Goal: Task Accomplishment & Management: Use online tool/utility

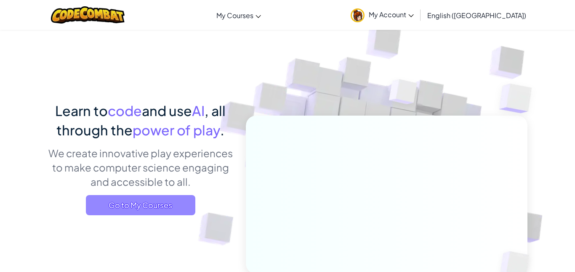
click at [187, 213] on span "Go to My Courses" at bounding box center [140, 205] width 109 height 20
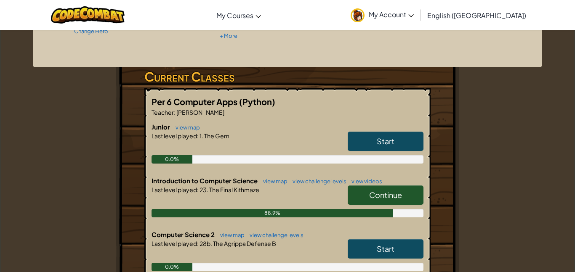
scroll to position [118, 0]
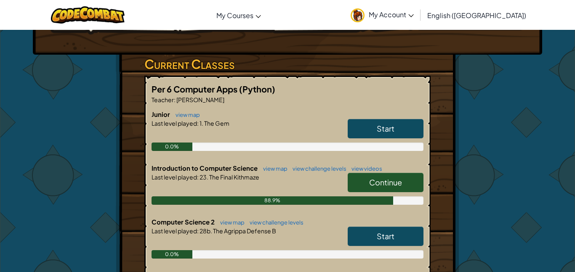
click at [360, 184] on link "Continue" at bounding box center [386, 182] width 76 height 19
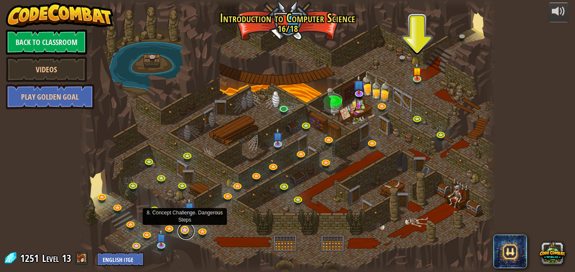
click at [181, 229] on link at bounding box center [186, 231] width 17 height 17
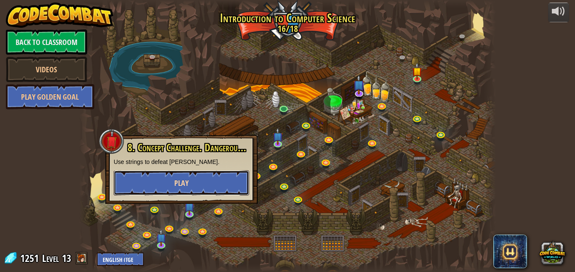
click at [231, 170] on button "Play" at bounding box center [182, 182] width 136 height 25
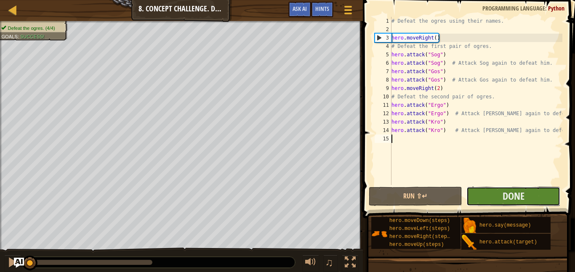
click at [496, 194] on button "Done" at bounding box center [513, 196] width 94 height 19
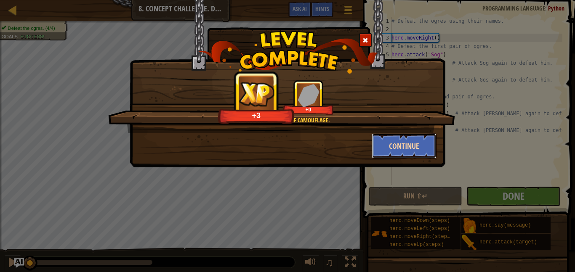
click at [395, 142] on button "Continue" at bounding box center [404, 145] width 65 height 25
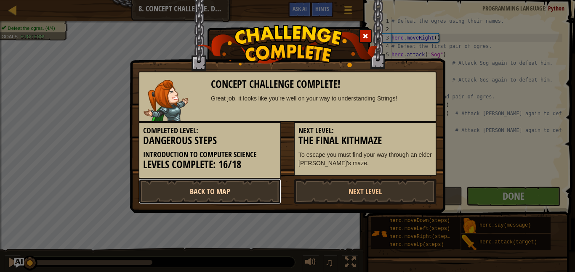
click at [227, 194] on link "Back to Map" at bounding box center [209, 191] width 143 height 25
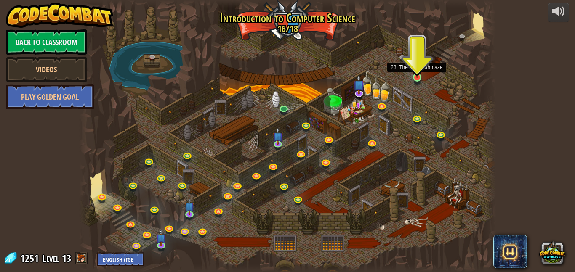
click at [420, 68] on img at bounding box center [417, 67] width 10 height 23
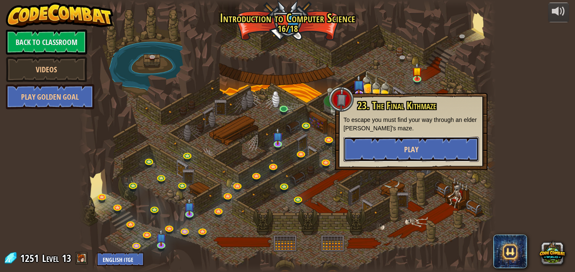
click at [397, 155] on button "Play" at bounding box center [411, 149] width 136 height 25
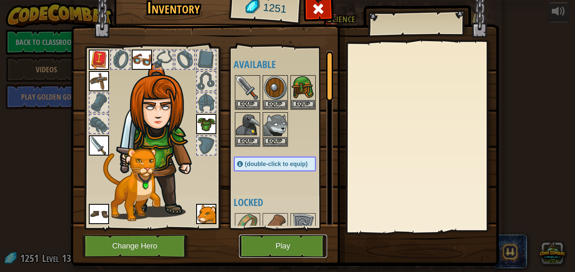
click at [275, 244] on button "Play" at bounding box center [283, 246] width 88 height 23
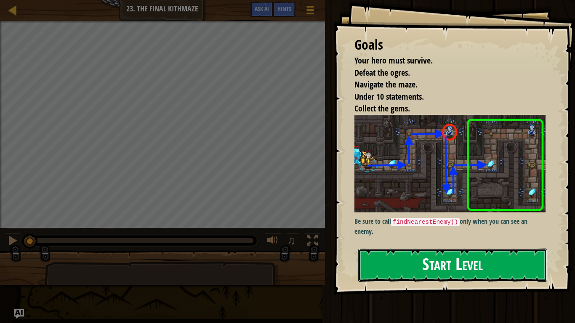
click at [437, 258] on button "Start Level" at bounding box center [452, 265] width 189 height 33
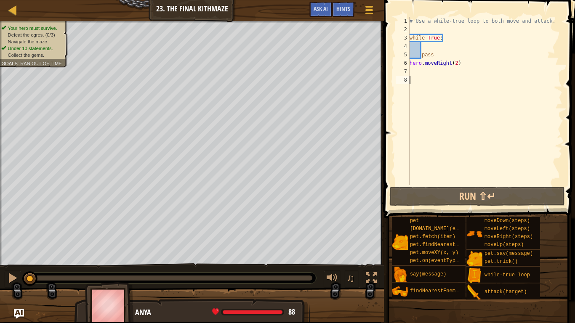
click at [460, 63] on div "# Use a while-true loop to both move and attack. while True : pass hero . moveR…" at bounding box center [485, 109] width 154 height 185
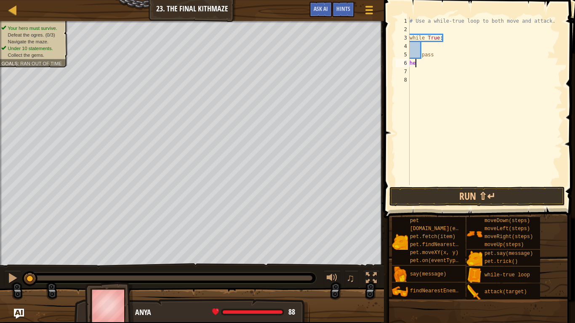
type textarea "h"
type textarea "p"
click at [427, 50] on div "# Use a while-true loop to both move and attack. while True :" at bounding box center [485, 109] width 154 height 185
type textarea "h"
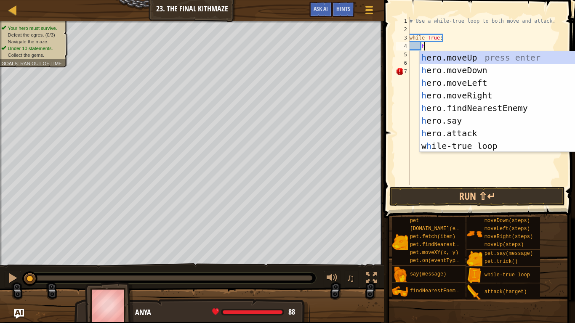
scroll to position [4, 2]
click at [466, 94] on div "h ero.moveUp press enter h ero.moveDown press enter h ero.moveLeft press enter …" at bounding box center [499, 114] width 159 height 126
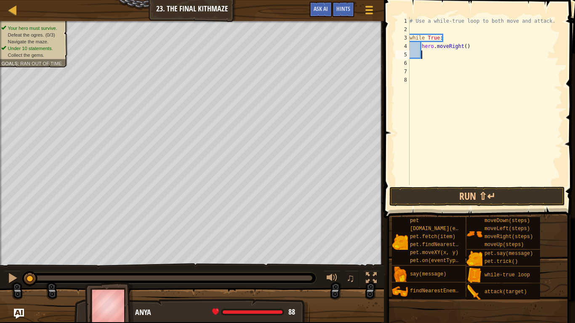
type textarea "e"
type textarea "h"
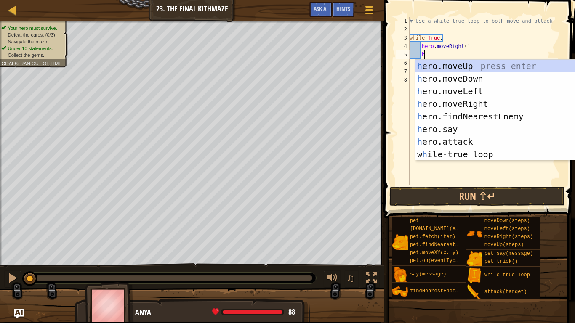
scroll to position [4, 2]
click at [479, 67] on div "h ero.moveUp press enter h ero.moveDown press enter h ero.moveLeft press enter …" at bounding box center [494, 123] width 159 height 126
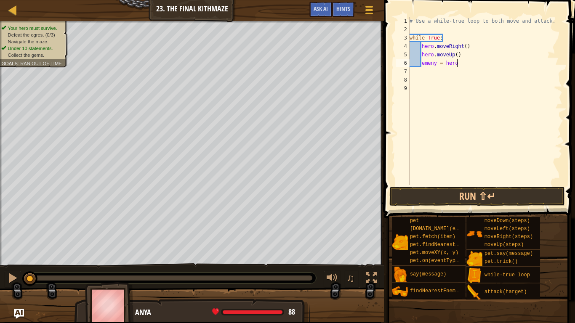
scroll to position [4, 7]
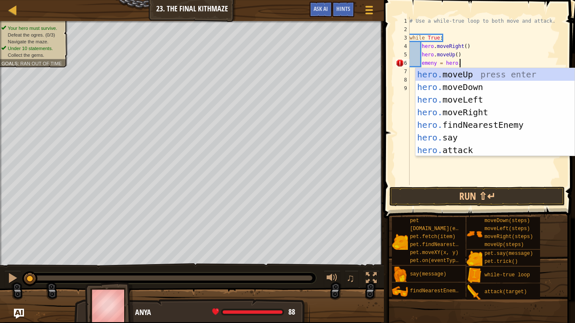
type textarea "emeny = [DOMAIN_NAME]"
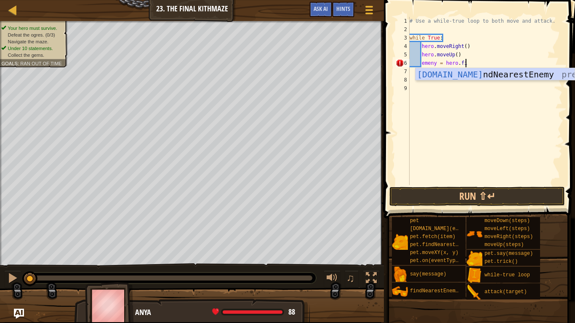
scroll to position [4, 8]
click at [490, 70] on div "[DOMAIN_NAME] ndNearestEnemy press enter" at bounding box center [494, 87] width 159 height 38
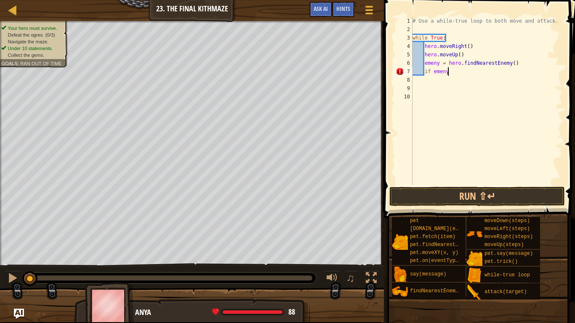
scroll to position [4, 5]
click at [445, 72] on div "# Use a while-true loop to both move and attack. while True : hero . moveRight …" at bounding box center [487, 109] width 152 height 185
click at [438, 72] on div "# Use a while-true loop to both move and attack. while True : hero . moveRight …" at bounding box center [487, 109] width 152 height 185
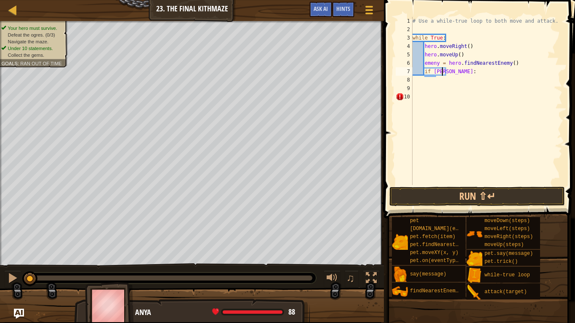
click at [442, 72] on div "# Use a while-true loop to both move and attack. while True : hero . moveRight …" at bounding box center [487, 109] width 152 height 185
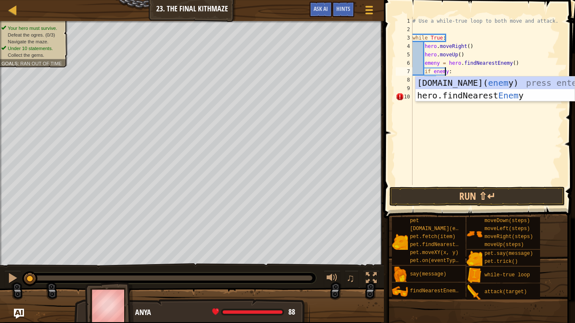
click at [471, 71] on div "# Use a while-true loop to both move and attack. while True : hero . moveRight …" at bounding box center [487, 109] width 152 height 185
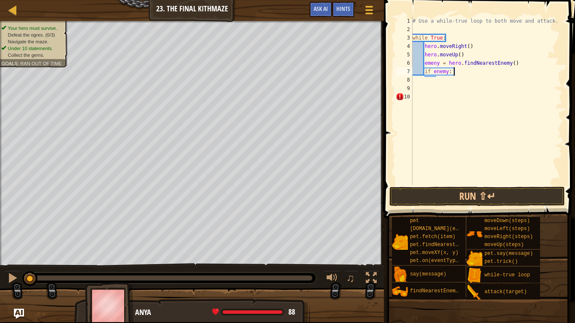
type textarea "if enemy:"
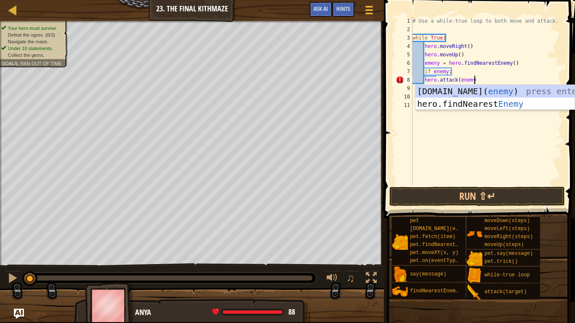
scroll to position [4, 8]
type textarea "hero.attack(enemy)"
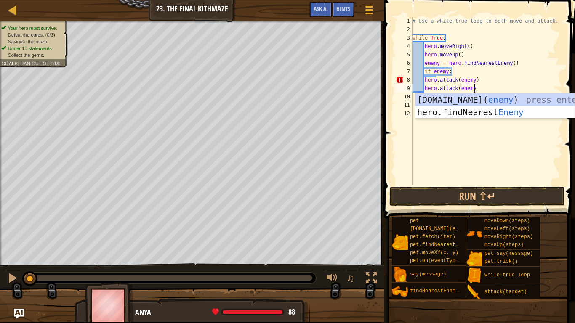
type textarea "hero.attack(enemy)"
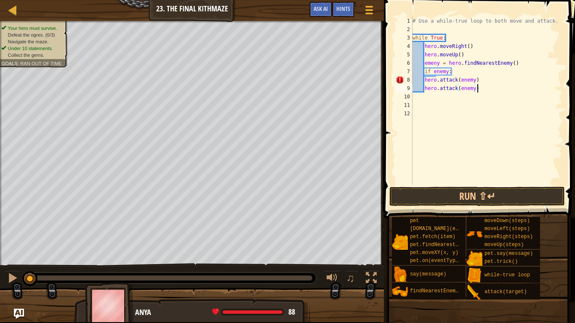
scroll to position [4, 1]
click at [423, 81] on div "# Use a while-true loop to both move and attack. while True : hero . moveRight …" at bounding box center [487, 109] width 152 height 185
click at [424, 90] on div "# Use a while-true loop to both move and attack. while True : hero . moveRight …" at bounding box center [487, 109] width 152 height 185
type textarea "hero.attack(enemy)"
click at [426, 98] on div "# Use a while-true loop to both move and attack. while True : hero . moveRight …" at bounding box center [487, 109] width 152 height 185
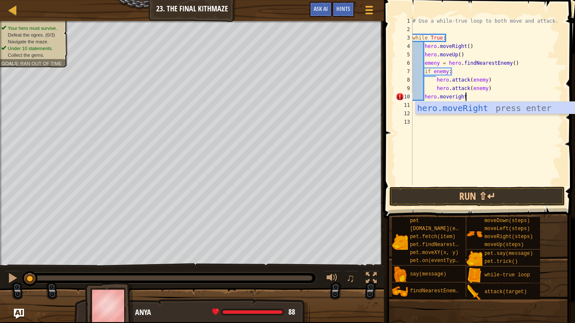
scroll to position [4, 7]
type textarea "hero.moveright()"
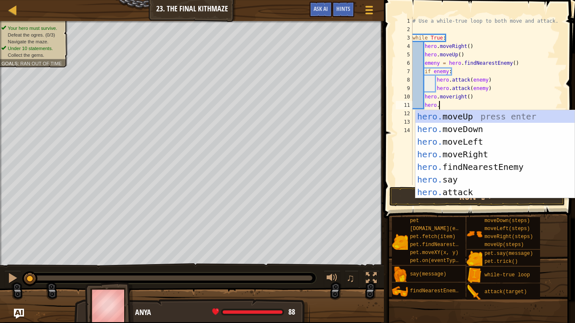
scroll to position [4, 3]
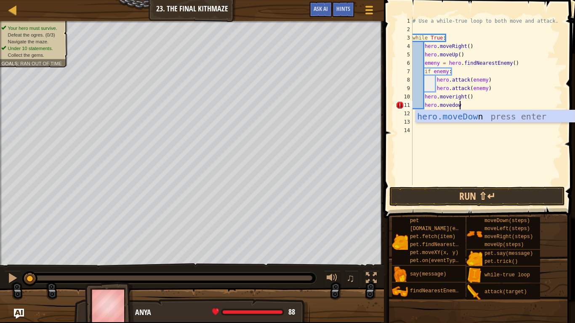
type textarea "hero.movedown"
click at [431, 120] on div "hero.moveDown press enter" at bounding box center [494, 129] width 159 height 38
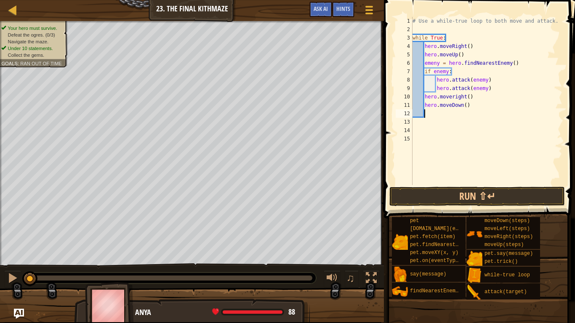
scroll to position [4, 1]
click at [453, 98] on div "# Use a while-true loop to both move and attack. while True : hero . moveRight …" at bounding box center [487, 109] width 152 height 185
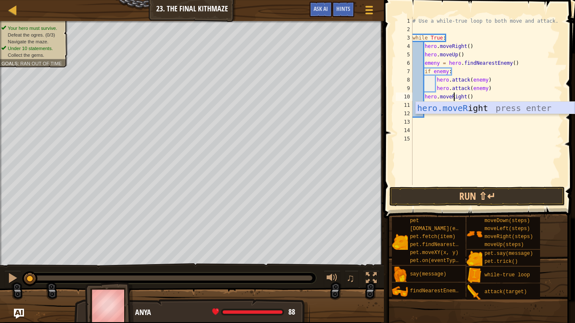
click at [456, 109] on div "hero.moveR ight press enter" at bounding box center [494, 121] width 159 height 38
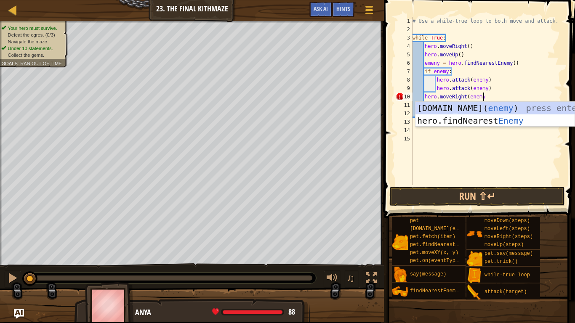
scroll to position [4, 10]
type textarea "hero.moveRight(enemy)"
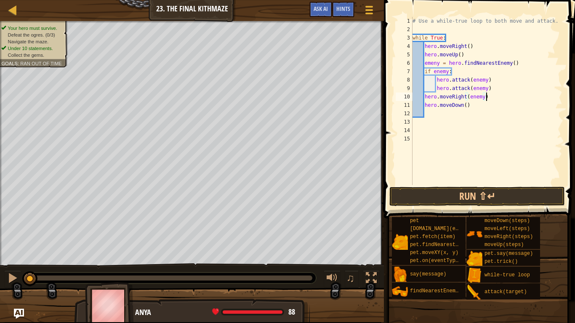
click at [430, 114] on div "# Use a while-true loop to both move and attack. while True : hero . moveRight …" at bounding box center [487, 109] width 152 height 185
click at [465, 106] on div "# Use a while-true loop to both move and attack. while True : hero . moveRight …" at bounding box center [487, 109] width 152 height 185
type textarea "hero.moveDown(2)"
click at [434, 117] on div "# Use a while-true loop to both move and attack. while True : hero . moveRight …" at bounding box center [487, 109] width 152 height 185
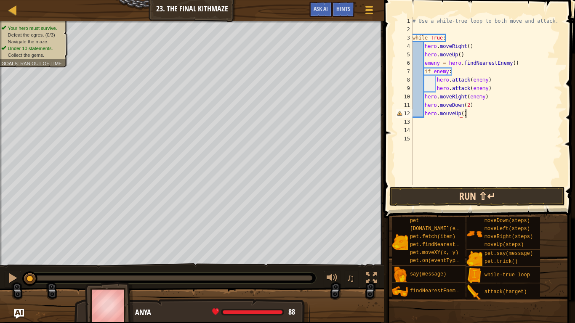
scroll to position [4, 7]
type textarea "hero.mouveUp()"
click at [476, 195] on button "Run ⇧↵" at bounding box center [477, 196] width 176 height 19
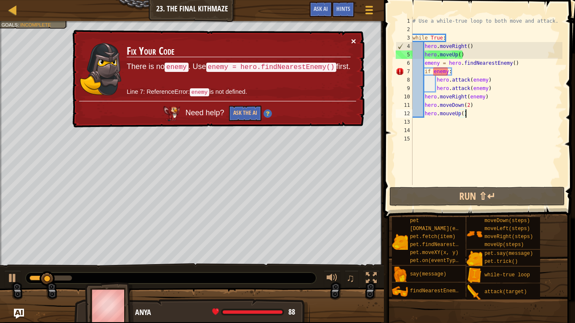
click at [352, 39] on button "×" at bounding box center [353, 41] width 5 height 9
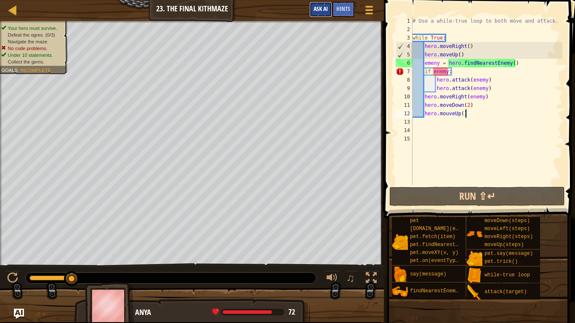
click at [322, 11] on span "Ask AI" at bounding box center [321, 9] width 14 height 8
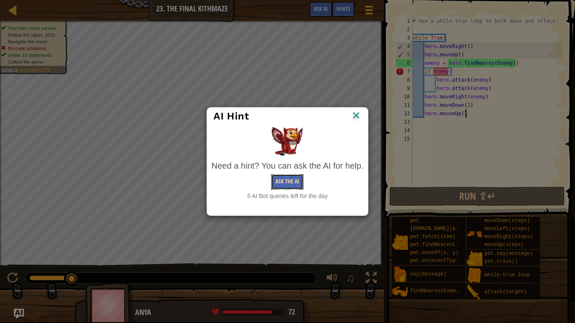
click at [285, 181] on button "Ask the AI" at bounding box center [287, 182] width 32 height 16
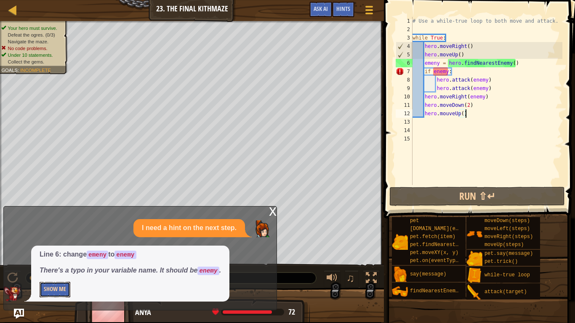
click at [50, 272] on button "Show Me" at bounding box center [55, 290] width 31 height 16
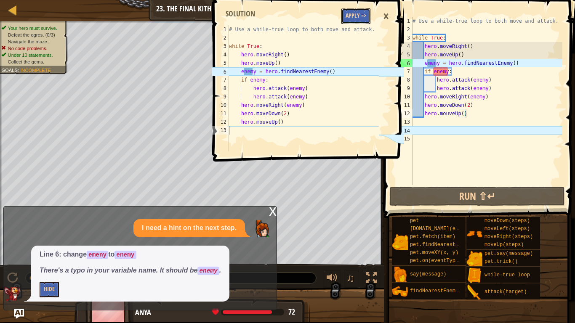
click at [354, 13] on button "Apply =>" at bounding box center [355, 16] width 29 height 16
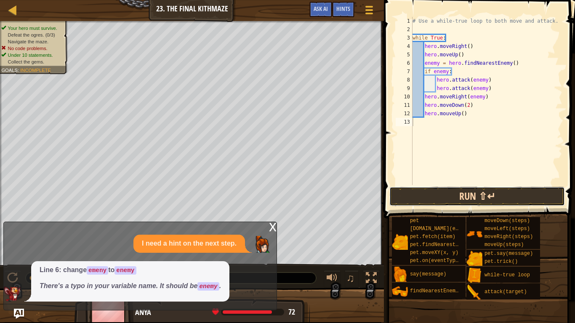
click at [427, 197] on button "Run ⇧↵" at bounding box center [477, 196] width 176 height 19
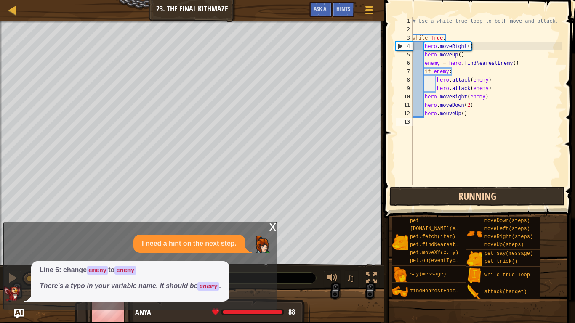
scroll to position [4, 0]
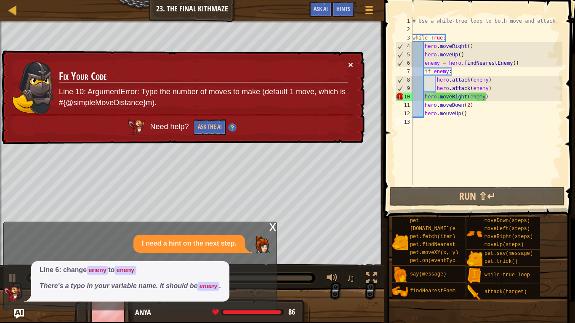
click at [350, 64] on button "×" at bounding box center [350, 64] width 5 height 9
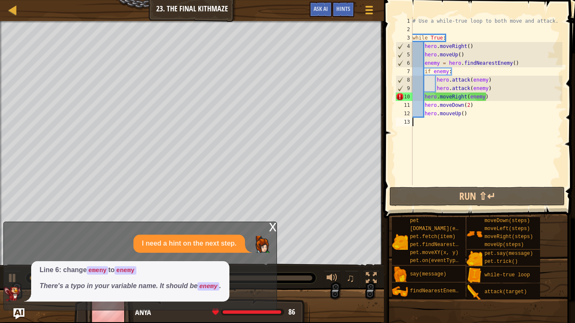
click at [19, 272] on img "Ask AI" at bounding box center [18, 314] width 11 height 11
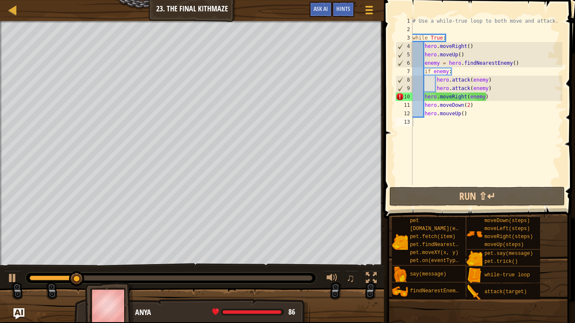
click at [19, 272] on img "Ask AI" at bounding box center [18, 314] width 11 height 11
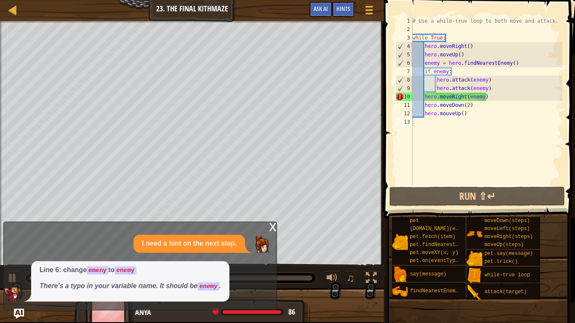
click at [271, 226] on div "x" at bounding box center [273, 226] width 8 height 8
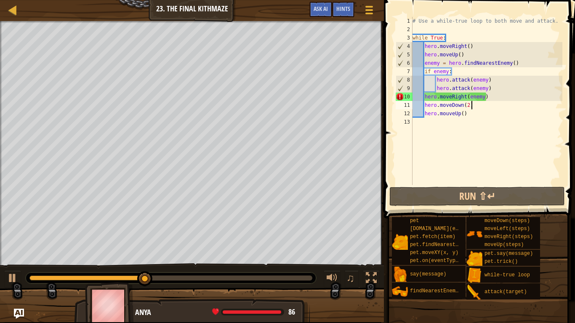
click at [484, 101] on div "# Use a while-true loop to both move and attack. while True : hero . moveRight …" at bounding box center [487, 109] width 152 height 185
click at [483, 97] on div "# Use a while-true loop to both move and attack. while True : hero . moveRight …" at bounding box center [487, 109] width 152 height 185
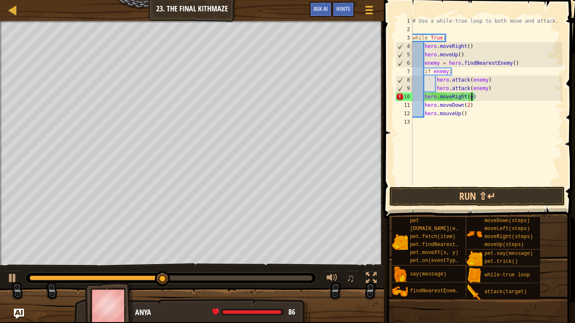
type textarea "hero.moveRight()"
click at [484, 180] on div "# Use a while-true loop to both move and attack. while True : hero . moveRight …" at bounding box center [487, 109] width 152 height 185
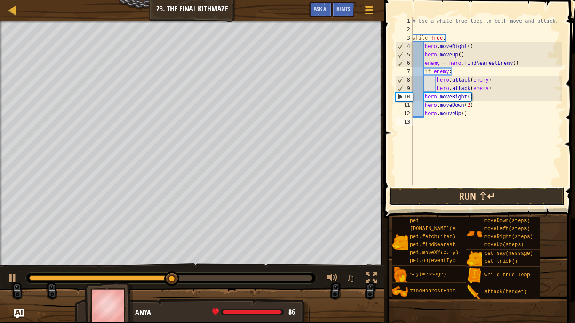
click at [487, 195] on button "Run ⇧↵" at bounding box center [477, 196] width 176 height 19
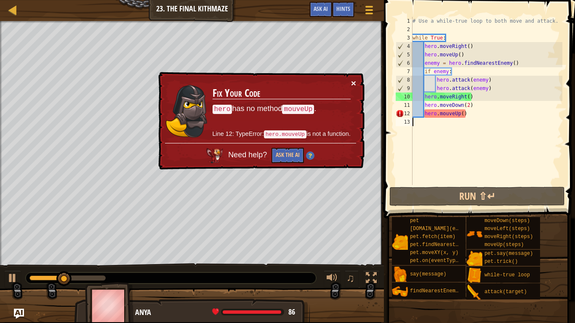
click at [354, 79] on button "×" at bounding box center [353, 83] width 5 height 9
click at [353, 81] on button "×" at bounding box center [353, 83] width 5 height 9
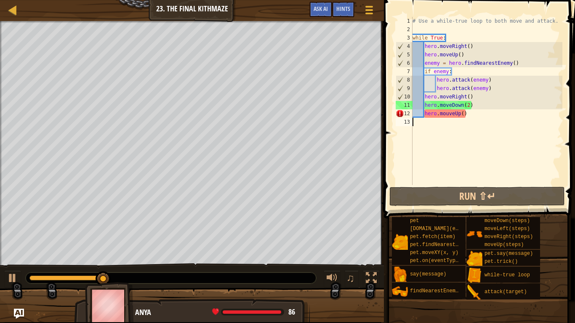
click at [463, 114] on div "# Use a while-true loop to both move and attack. while True : hero . moveRight …" at bounding box center [487, 109] width 152 height 185
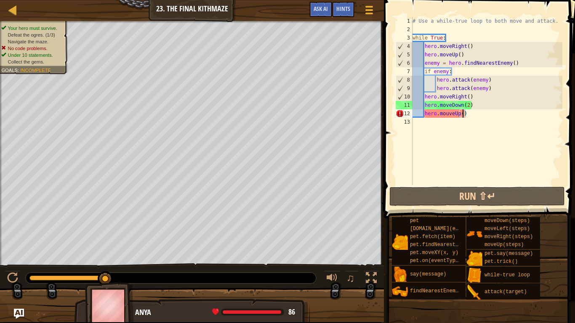
scroll to position [4, 8]
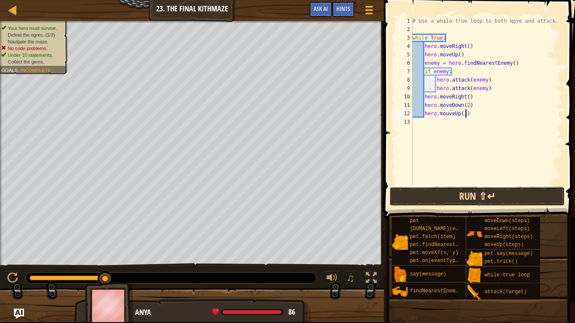
click at [464, 197] on button "Run ⇧↵" at bounding box center [477, 196] width 176 height 19
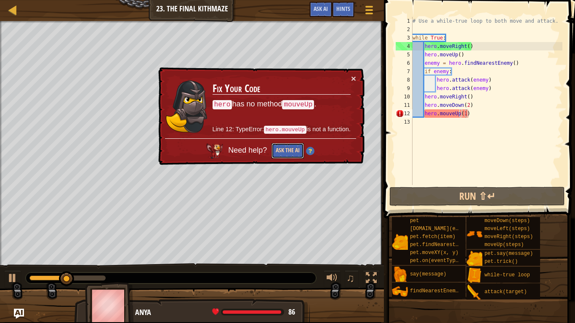
click at [281, 152] on button "Ask the AI" at bounding box center [287, 151] width 32 height 16
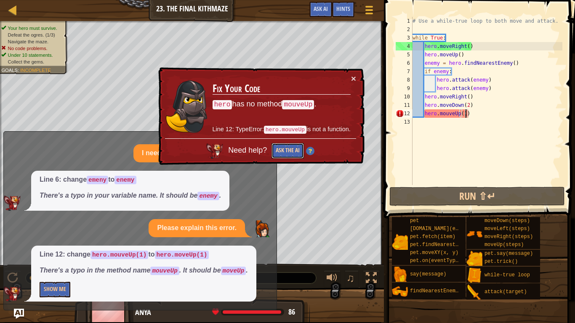
click at [295, 153] on button "Ask the AI" at bounding box center [287, 151] width 32 height 16
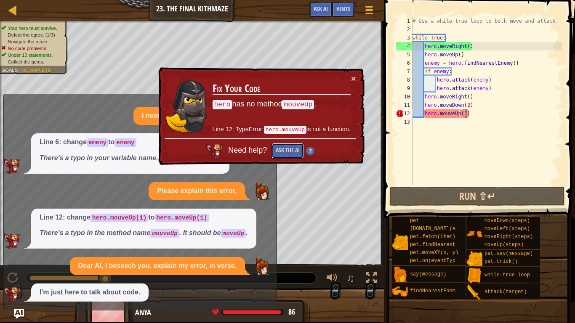
click at [287, 151] on button "Ask the AI" at bounding box center [287, 151] width 32 height 16
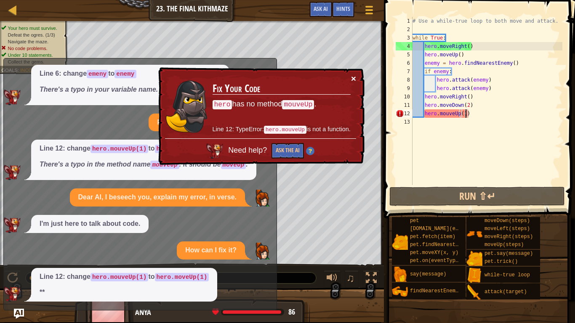
click at [353, 78] on button "×" at bounding box center [353, 78] width 5 height 9
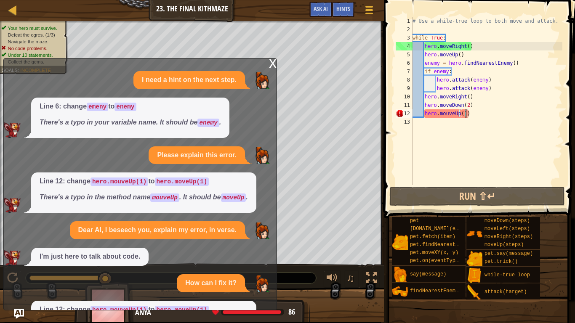
scroll to position [56, 0]
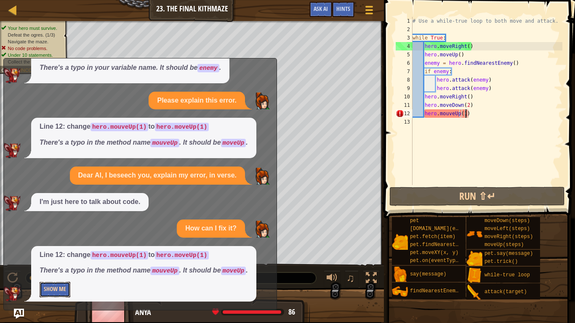
click at [64, 272] on button "Show Me" at bounding box center [55, 290] width 31 height 16
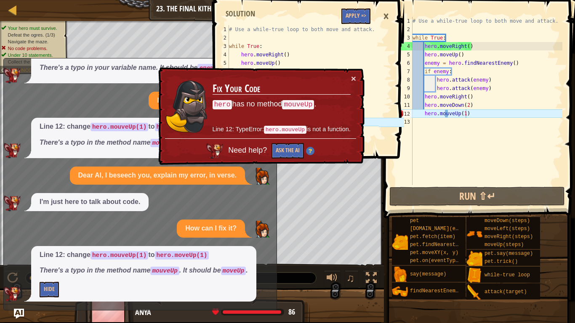
click at [350, 78] on td "Fix Your Code hero has no method mouveUp . Line 12: TypeError: hero.mouveUp is …" at bounding box center [281, 106] width 139 height 64
click at [353, 78] on button "×" at bounding box center [353, 78] width 5 height 9
click at [447, 113] on div "# Use a while-true loop to both move and attack. while True : hero . moveRight …" at bounding box center [487, 109] width 152 height 185
type textarea "hero.moveUp(1)"
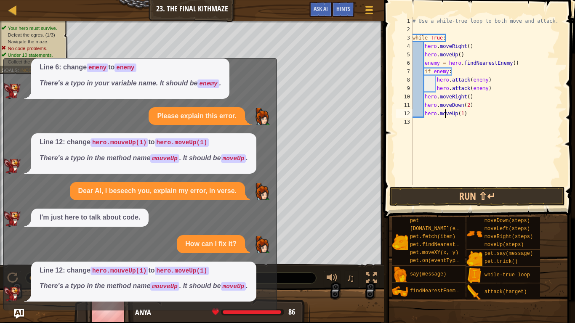
click at [453, 186] on span at bounding box center [480, 97] width 198 height 243
click at [456, 193] on button "Run ⇧↵" at bounding box center [477, 196] width 176 height 19
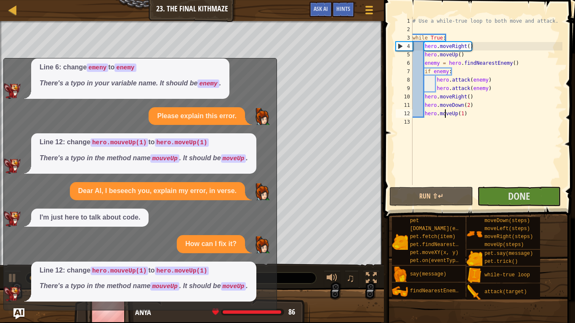
click at [15, 272] on button "Ask AI" at bounding box center [18, 314] width 11 height 11
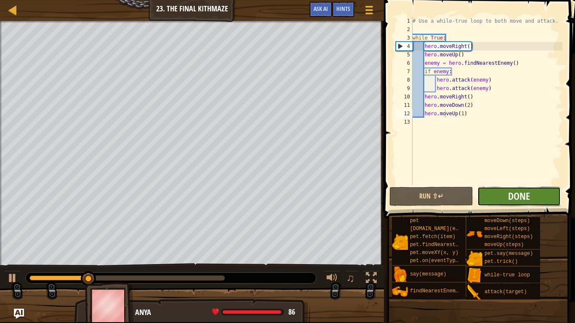
click at [539, 199] on button "Done" at bounding box center [518, 196] width 83 height 19
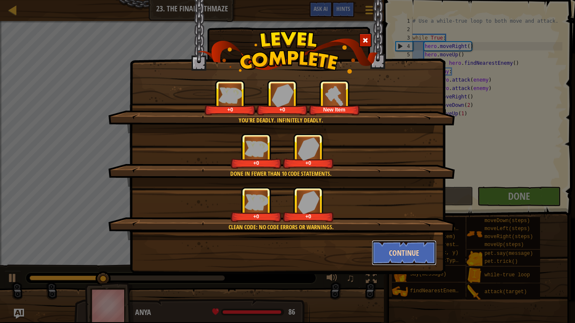
click at [386, 247] on button "Continue" at bounding box center [404, 252] width 65 height 25
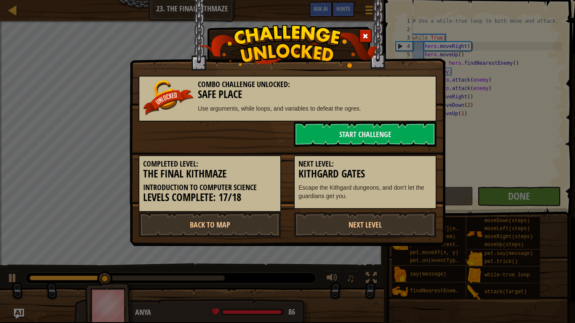
click at [390, 253] on div "Combo Challenge Unlocked: Safe Place Use arguments, while loops, and variables …" at bounding box center [287, 161] width 575 height 323
click at [333, 130] on link "Start Challenge" at bounding box center [365, 134] width 143 height 25
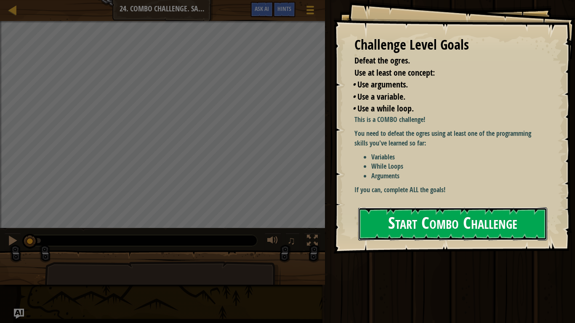
click at [397, 232] on button "Start Combo Challenge" at bounding box center [452, 223] width 189 height 33
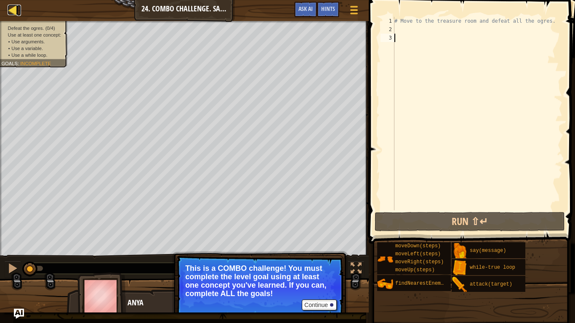
click at [10, 9] on div at bounding box center [13, 10] width 11 height 11
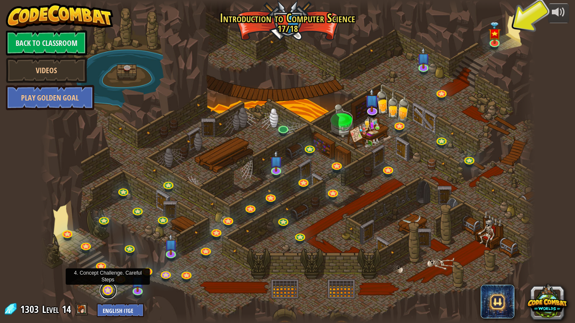
click at [110, 272] on link at bounding box center [108, 290] width 17 height 17
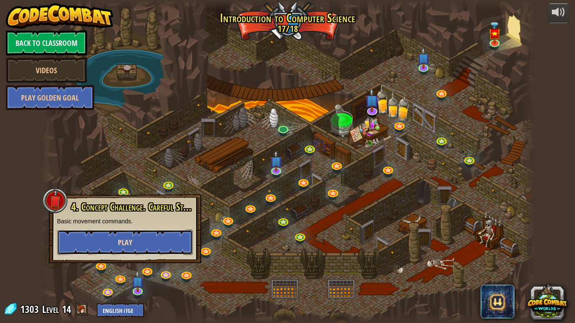
click at [127, 243] on span "Play" at bounding box center [125, 242] width 14 height 11
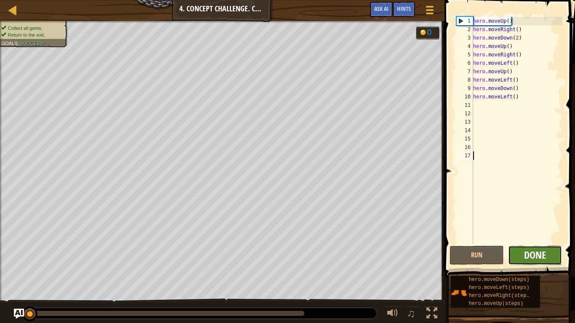
click at [532, 252] on span "Done" at bounding box center [535, 254] width 22 height 13
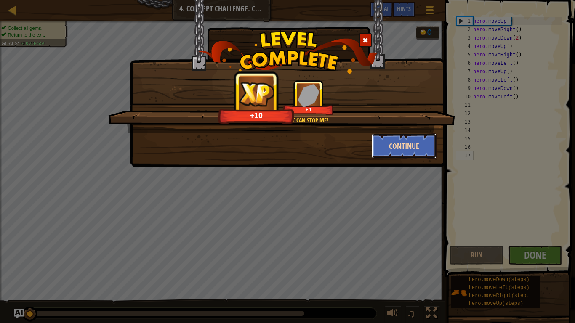
click at [400, 137] on button "Continue" at bounding box center [404, 145] width 65 height 25
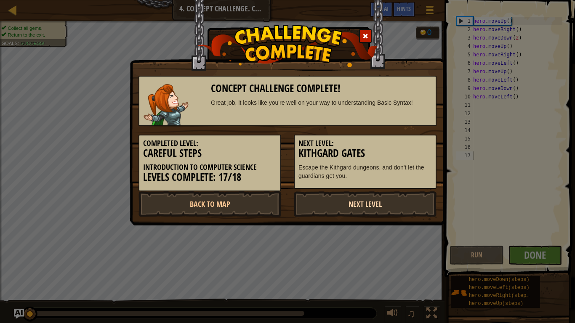
click at [382, 205] on link "Next Level" at bounding box center [365, 204] width 143 height 25
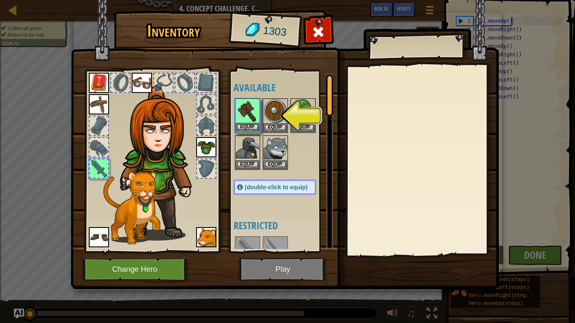
click at [242, 111] on img at bounding box center [248, 111] width 24 height 24
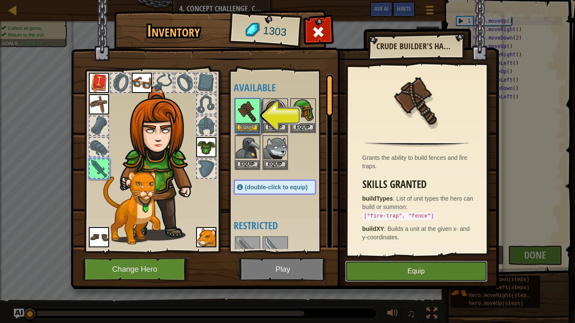
click at [382, 272] on button "Equip" at bounding box center [416, 271] width 142 height 21
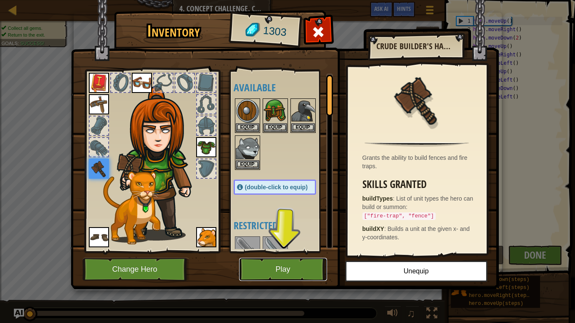
click at [301, 267] on button "Play" at bounding box center [283, 269] width 88 height 23
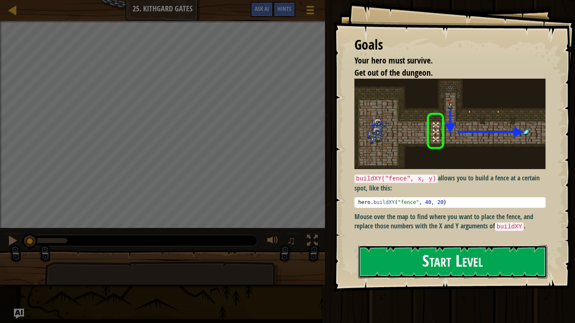
click at [418, 260] on button "Start Level" at bounding box center [452, 261] width 189 height 33
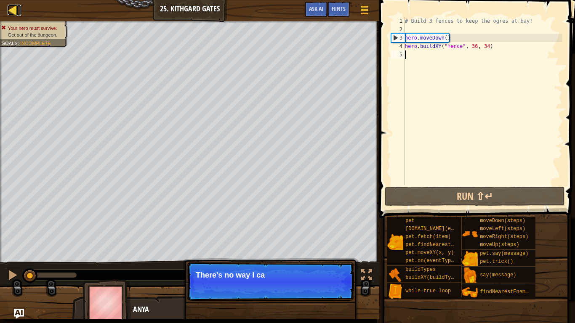
click at [11, 6] on div at bounding box center [13, 10] width 11 height 11
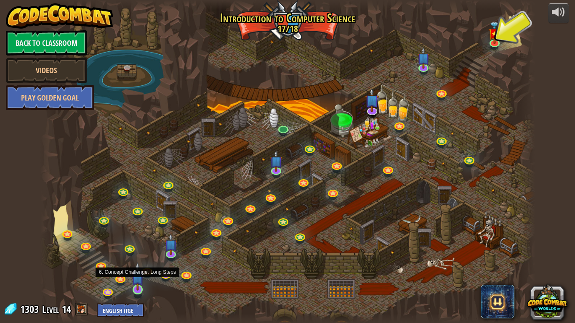
click at [136, 272] on img at bounding box center [137, 276] width 13 height 29
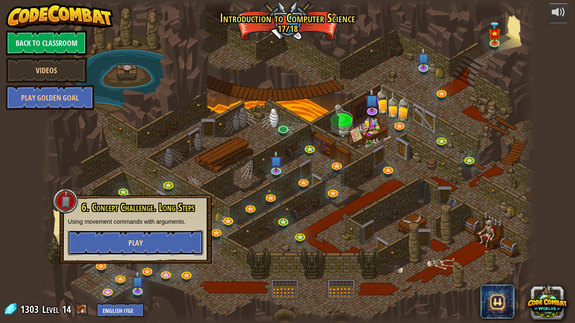
click at [121, 233] on button "Play" at bounding box center [136, 242] width 136 height 25
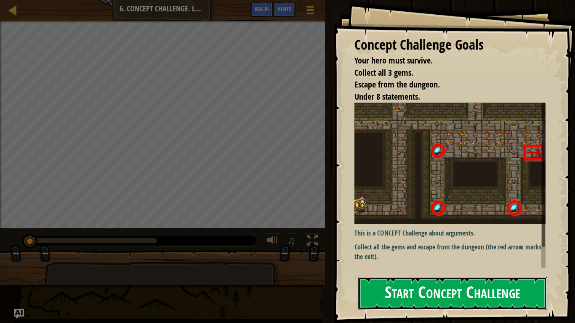
click at [382, 272] on button "Start Concept Challenge" at bounding box center [452, 293] width 189 height 33
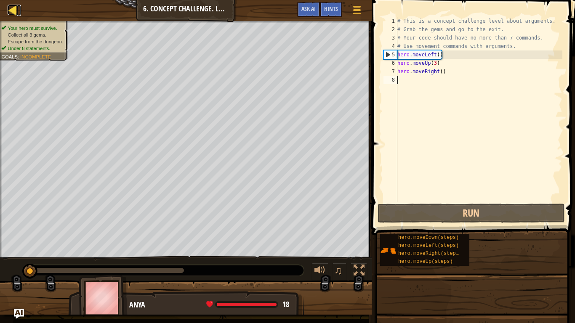
click at [11, 5] on div at bounding box center [13, 10] width 11 height 11
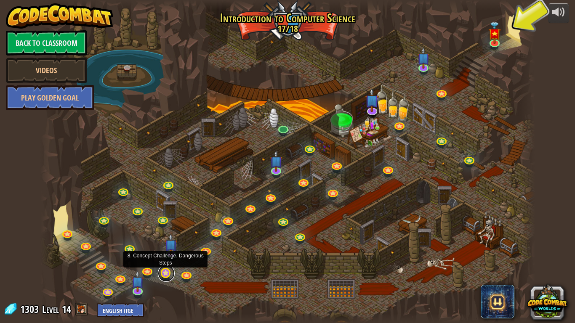
click at [165, 271] on link at bounding box center [166, 273] width 17 height 17
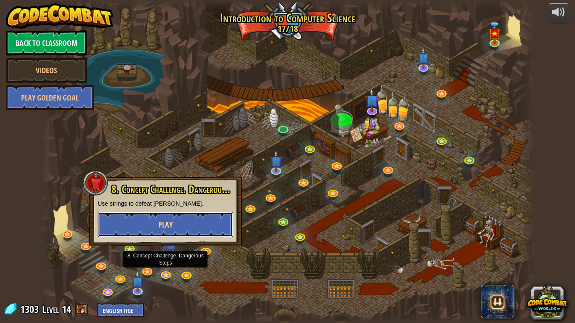
click at [141, 226] on button "Play" at bounding box center [166, 224] width 136 height 25
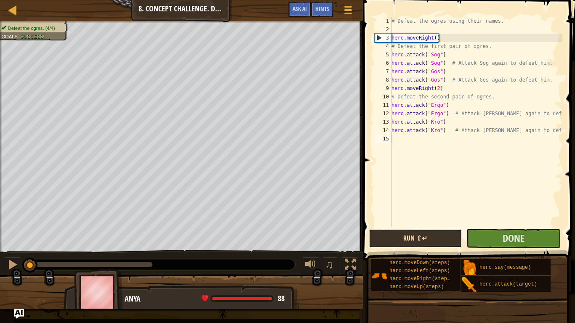
click at [410, 238] on button "Run ⇧↵" at bounding box center [416, 238] width 94 height 19
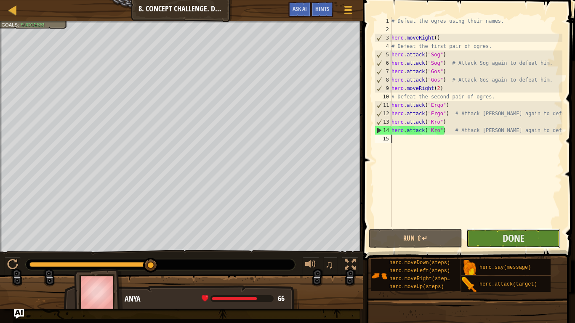
click at [526, 237] on button "Done" at bounding box center [513, 238] width 94 height 19
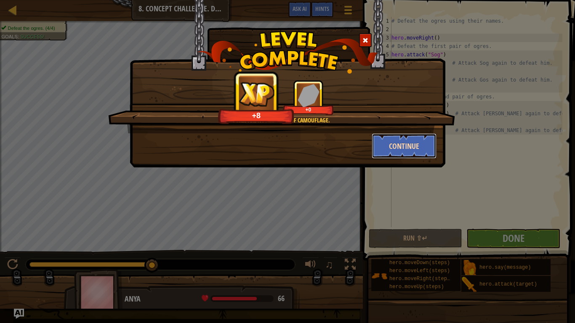
click at [402, 141] on button "Continue" at bounding box center [404, 145] width 65 height 25
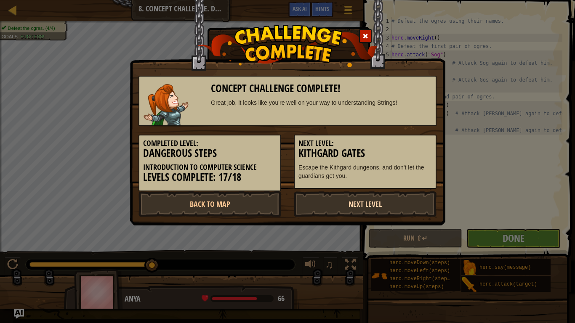
click at [407, 204] on link "Next Level" at bounding box center [365, 204] width 143 height 25
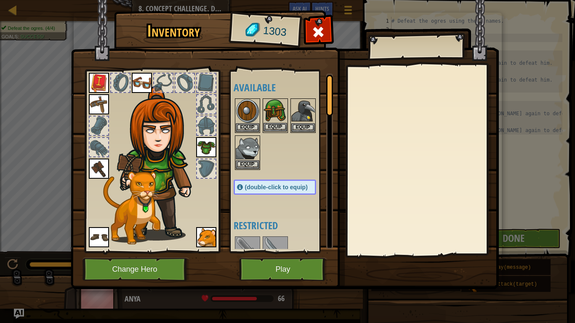
click at [278, 104] on img at bounding box center [275, 111] width 24 height 24
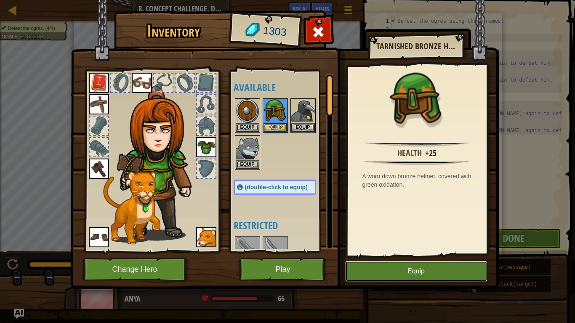
click at [412, 267] on button "Equip" at bounding box center [416, 271] width 142 height 21
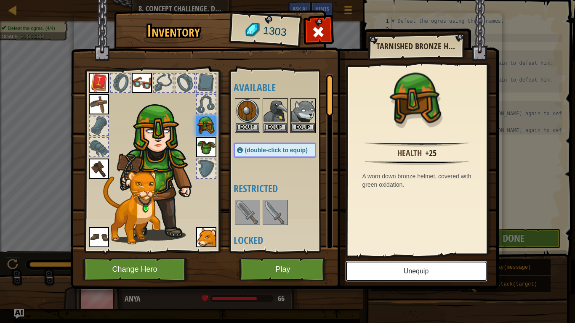
click at [405, 269] on button "Unequip" at bounding box center [416, 271] width 142 height 21
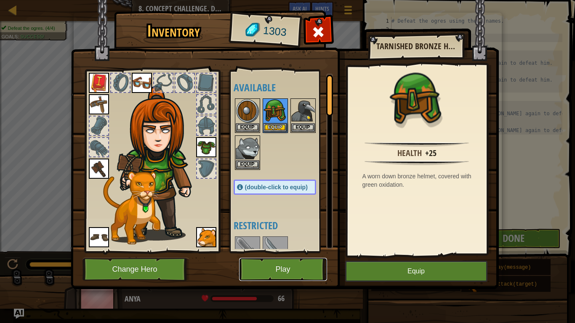
click at [267, 270] on button "Play" at bounding box center [283, 269] width 88 height 23
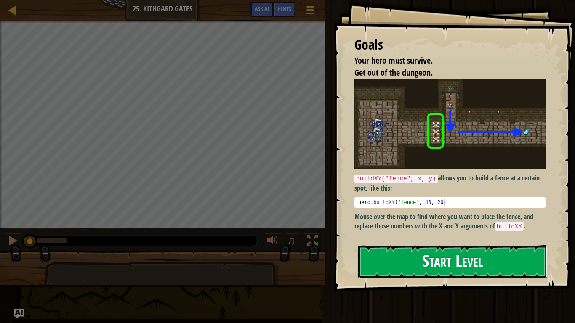
click at [460, 270] on button "Start Level" at bounding box center [452, 261] width 189 height 33
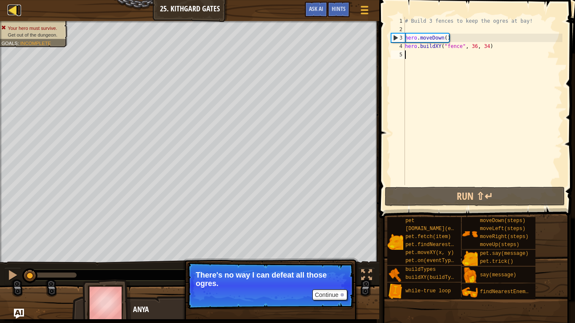
click at [9, 10] on div at bounding box center [13, 10] width 11 height 11
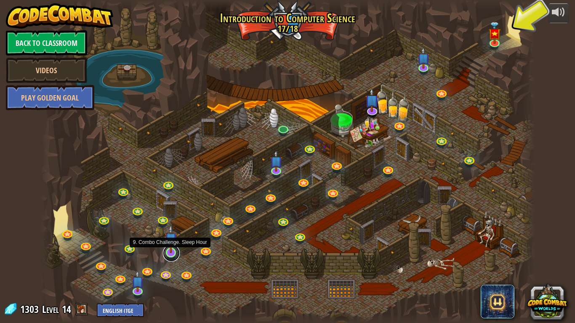
click at [165, 254] on link at bounding box center [171, 253] width 17 height 17
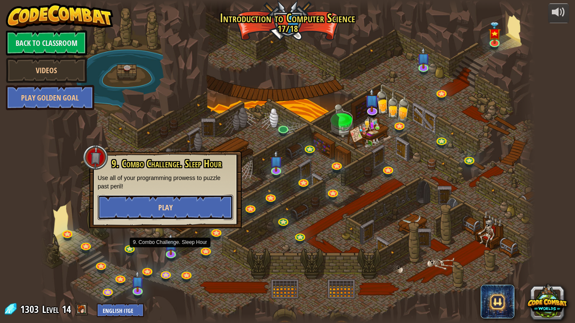
click at [155, 214] on button "Play" at bounding box center [166, 207] width 136 height 25
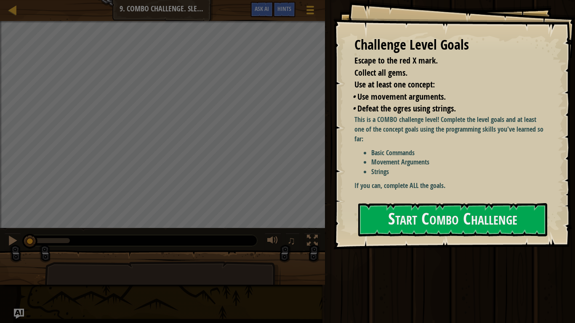
click at [350, 209] on div "Challenge Level Goals Escape to the red X mark. Collect all gems. Use at least …" at bounding box center [454, 125] width 242 height 250
click at [381, 221] on button "Start Combo Challenge" at bounding box center [452, 219] width 189 height 33
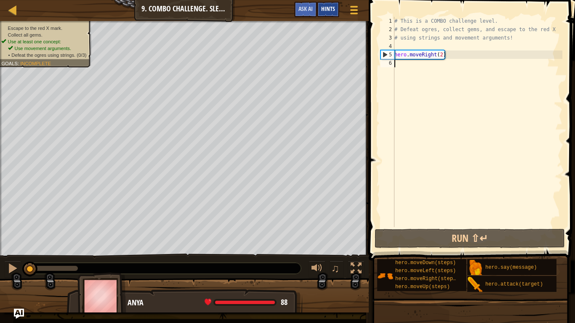
click at [325, 11] on span "Hints" at bounding box center [328, 9] width 14 height 8
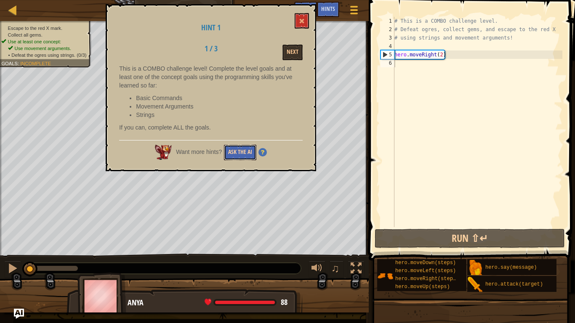
click at [254, 151] on button "Ask the AI" at bounding box center [240, 153] width 32 height 16
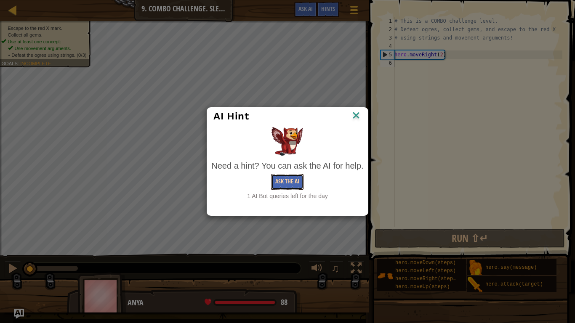
click at [284, 181] on button "Ask the AI" at bounding box center [287, 182] width 32 height 16
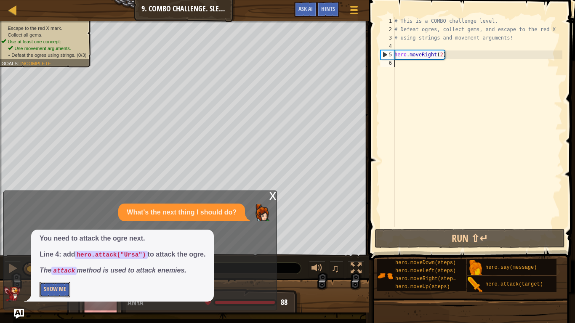
click at [50, 272] on button "Show Me" at bounding box center [55, 290] width 31 height 16
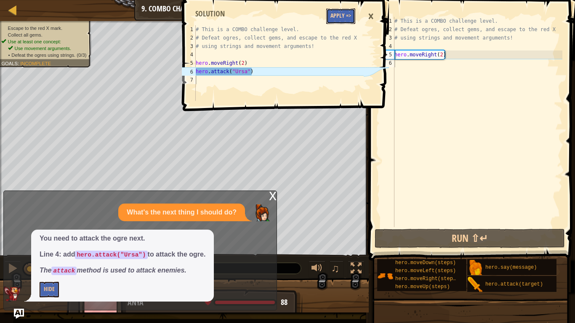
click at [330, 15] on button "Apply =>" at bounding box center [340, 16] width 29 height 16
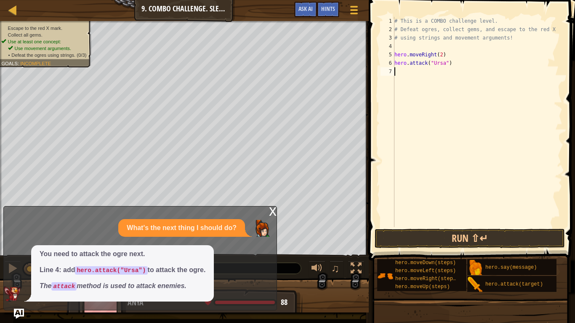
click at [399, 77] on div "# This is a COMBO challenge level. # Defeat [PERSON_NAME], collect gems, and es…" at bounding box center [478, 130] width 170 height 227
type textarea "hero.attack("Ursa")"
click at [410, 86] on div "# This is a COMBO challenge level. # Defeat [PERSON_NAME], collect gems, and es…" at bounding box center [478, 130] width 170 height 227
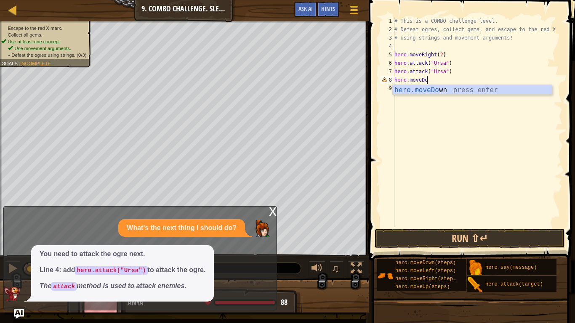
scroll to position [4, 5]
type textarea "hero.moveDown()"
click at [407, 48] on div "# This is a COMBO challenge level. # Defeat [PERSON_NAME], collect gems, and es…" at bounding box center [478, 130] width 170 height 227
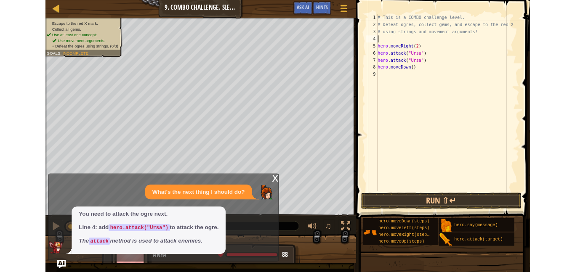
scroll to position [4, 0]
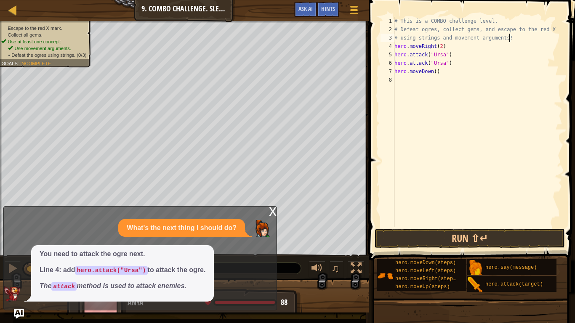
type textarea "# using strings and movement arguments!"
click at [273, 212] on div "x" at bounding box center [273, 211] width 8 height 8
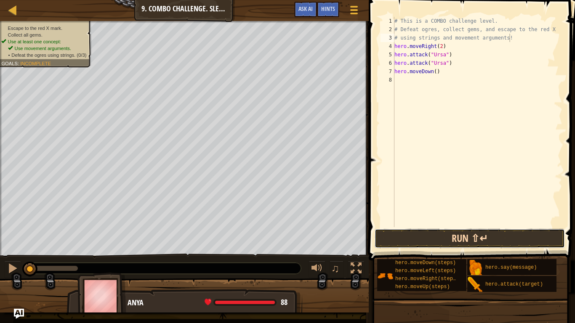
click at [420, 236] on button "Run ⇧↵" at bounding box center [470, 238] width 190 height 19
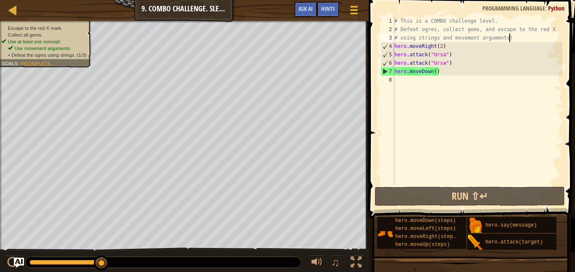
click at [397, 80] on div "# This is a COMBO challenge level. # Defeat [PERSON_NAME], collect gems, and es…" at bounding box center [478, 109] width 170 height 185
type textarea "m"
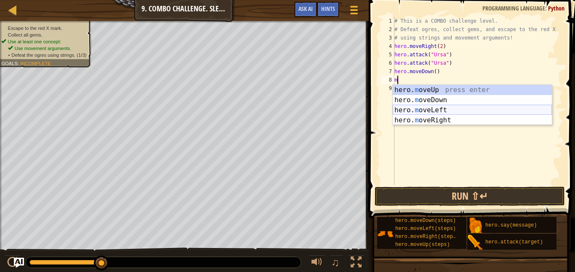
click at [413, 112] on div "hero. m oveUp press enter hero. m oveDown press enter hero. m oveLeft press ent…" at bounding box center [472, 115] width 159 height 61
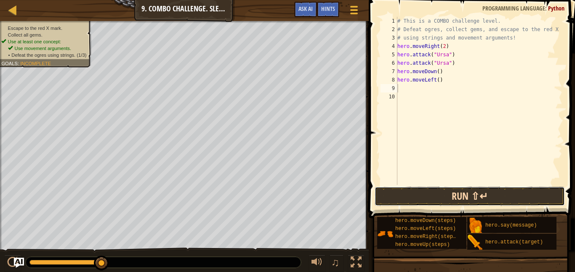
click at [443, 197] on button "Run ⇧↵" at bounding box center [470, 196] width 190 height 19
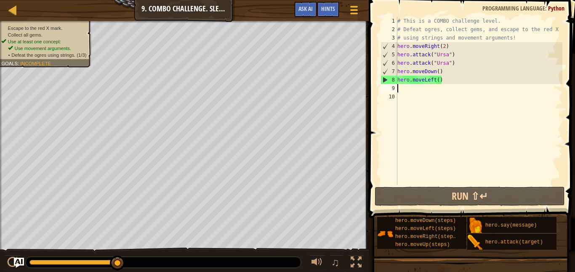
click at [440, 80] on div "# This is a COMBO challenge level. # Defeat [PERSON_NAME], collect gems, and es…" at bounding box center [479, 109] width 167 height 185
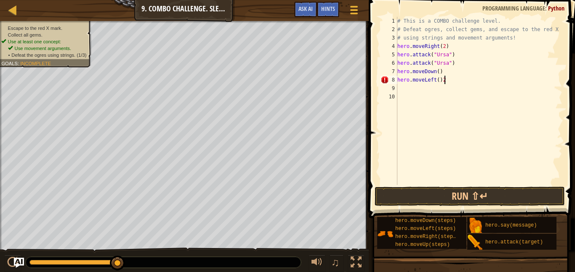
scroll to position [4, 6]
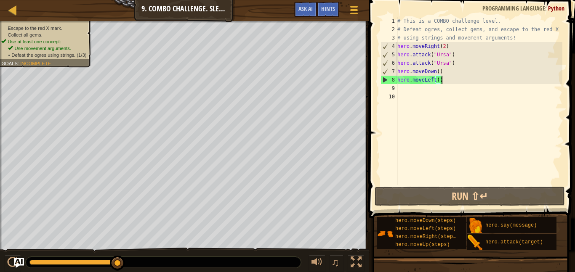
click at [437, 80] on div "# This is a COMBO challenge level. # Defeat [PERSON_NAME], collect gems, and es…" at bounding box center [479, 109] width 167 height 185
type textarea "hero.moveLeft(2)"
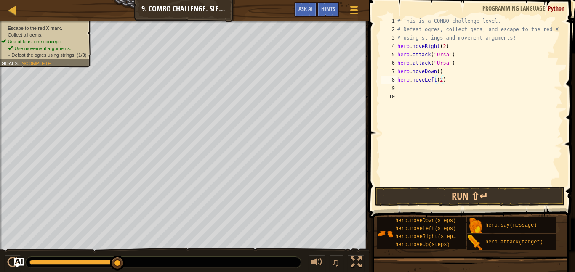
click at [401, 88] on div "# This is a COMBO challenge level. # Defeat [PERSON_NAME], collect gems, and es…" at bounding box center [479, 109] width 167 height 185
click at [418, 193] on button "Run ⇧↵" at bounding box center [470, 196] width 190 height 19
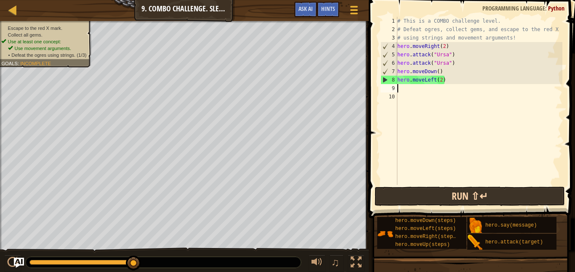
type textarea "m"
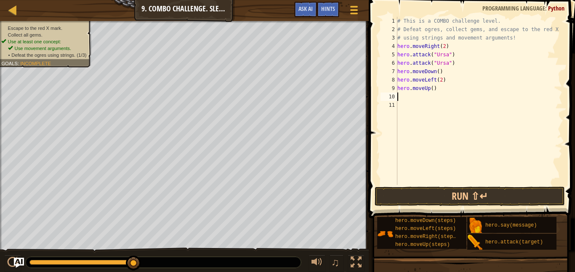
click at [431, 90] on div "# This is a COMBO challenge level. # Defeat [PERSON_NAME], collect gems, and es…" at bounding box center [479, 109] width 167 height 185
click at [432, 90] on div "# This is a COMBO challenge level. # Defeat [PERSON_NAME], collect gems, and es…" at bounding box center [479, 109] width 167 height 185
type textarea "hero.moveUp(2)"
click at [400, 96] on div "# This is a COMBO challenge level. # Defeat [PERSON_NAME], collect gems, and es…" at bounding box center [479, 109] width 167 height 185
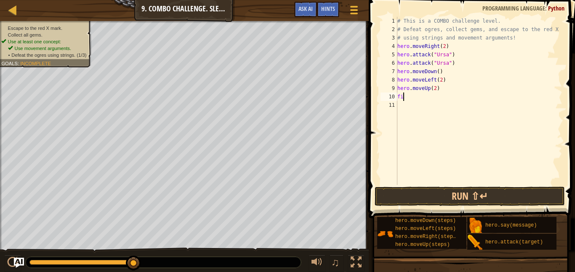
scroll to position [4, 0]
type textarea "f"
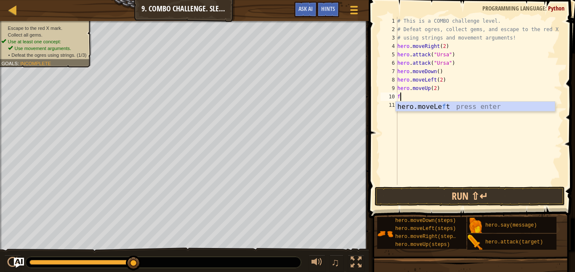
scroll to position [4, 0]
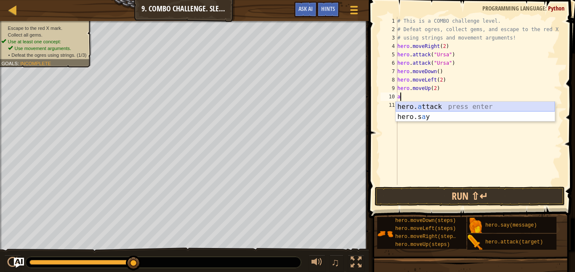
click at [413, 109] on div "hero. a ttack press enter hero.s a y press enter" at bounding box center [475, 122] width 159 height 40
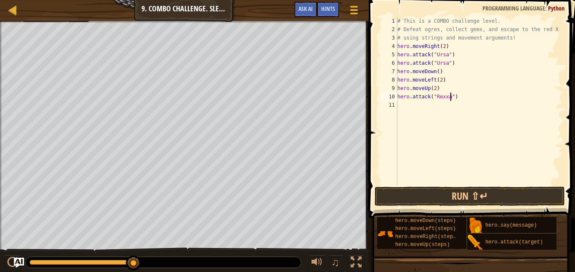
scroll to position [4, 8]
type textarea "hero.attack("Rexxar")"
click at [398, 204] on button "Run ⇧↵" at bounding box center [470, 196] width 190 height 19
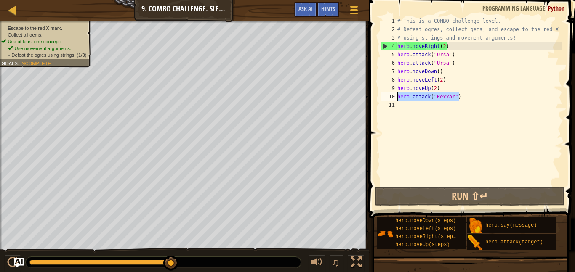
drag, startPoint x: 459, startPoint y: 96, endPoint x: 397, endPoint y: 99, distance: 62.4
click at [397, 99] on div "hero.attack("Rexxar") 1 2 3 4 5 6 7 8 9 10 11 # This is a COMBO challenge level…" at bounding box center [471, 101] width 184 height 168
click at [399, 101] on html at bounding box center [409, 108] width 21 height 14
click at [398, 105] on div "# This is a COMBO challenge level. # Defeat [PERSON_NAME], collect gems, and es…" at bounding box center [479, 109] width 167 height 185
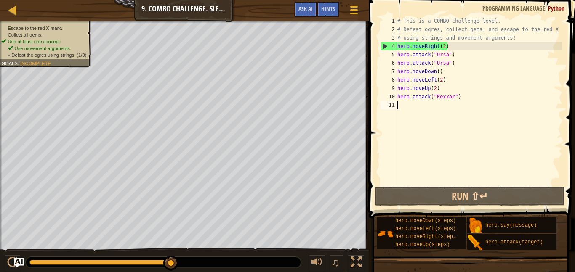
paste textarea "hero.attack("Rexxar")"
type textarea "hero.attack("Rexxar")"
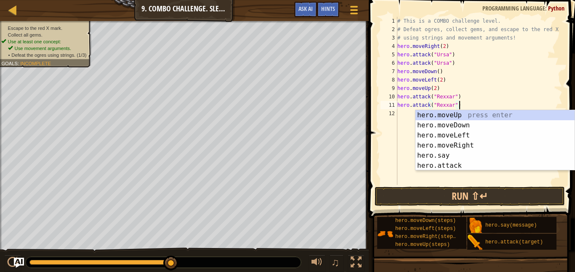
click at [398, 144] on div "# This is a COMBO challenge level. # Defeat [PERSON_NAME], collect gems, and es…" at bounding box center [479, 109] width 167 height 185
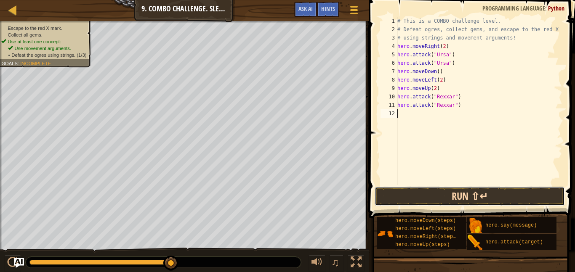
click at [423, 196] on button "Run ⇧↵" at bounding box center [470, 196] width 190 height 19
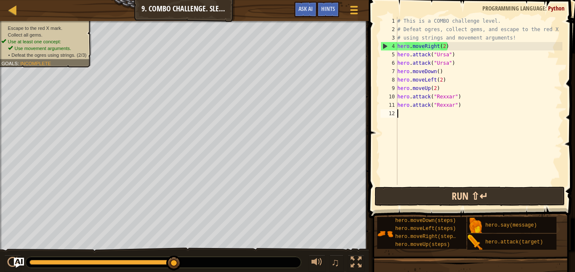
type textarea "hr"
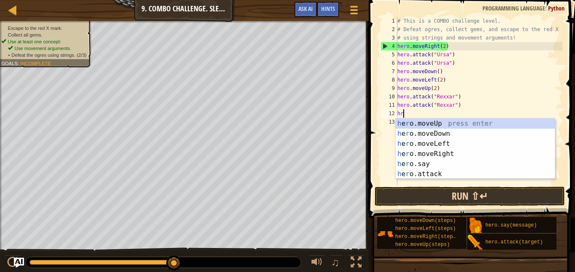
scroll to position [4, 0]
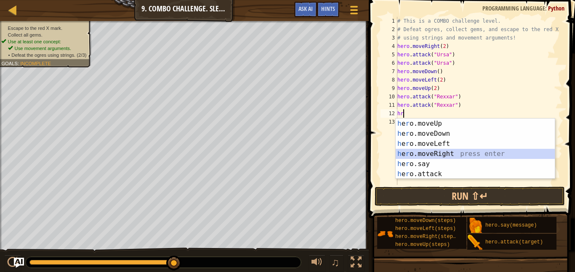
click at [436, 154] on div "h e r o.moveUp press enter h e r o.moveDown press enter h e r o.moveLeft press …" at bounding box center [475, 159] width 159 height 81
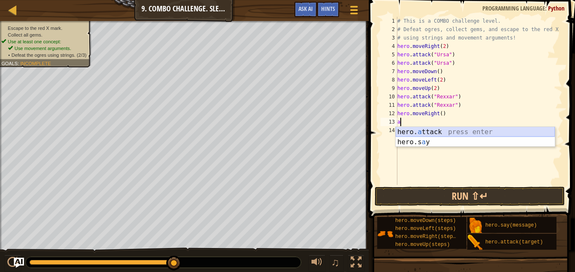
click at [436, 128] on div "hero. a ttack press enter hero.s a y press enter" at bounding box center [475, 147] width 159 height 40
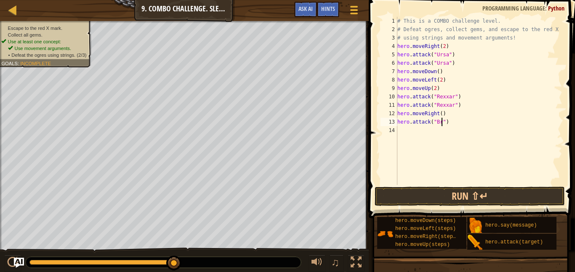
scroll to position [4, 7]
type textarea "hero.attack("Brack")"
click at [401, 133] on div "# This is a COMBO challenge level. # Defeat [PERSON_NAME], collect gems, and es…" at bounding box center [479, 109] width 167 height 185
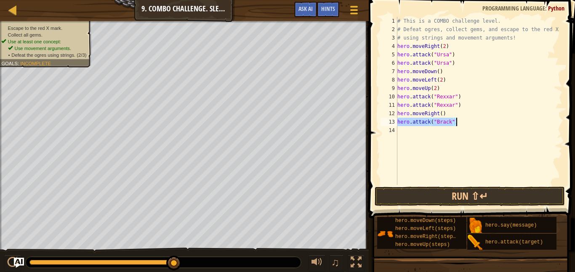
drag, startPoint x: 397, startPoint y: 123, endPoint x: 456, endPoint y: 120, distance: 59.0
click at [456, 120] on div "# This is a COMBO challenge level. # Defeat [PERSON_NAME], collect gems, and es…" at bounding box center [479, 109] width 167 height 185
type textarea "hero.attack("Brack")"
paste textarea
click at [402, 132] on div "# This is a COMBO challenge level. # Defeat [PERSON_NAME], collect gems, and es…" at bounding box center [479, 109] width 167 height 185
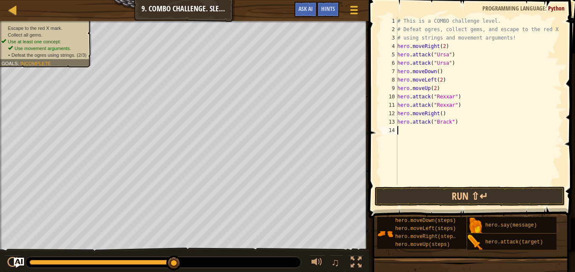
paste textarea "hero.attack("Brack")"
type textarea "hero.attack("Brack")"
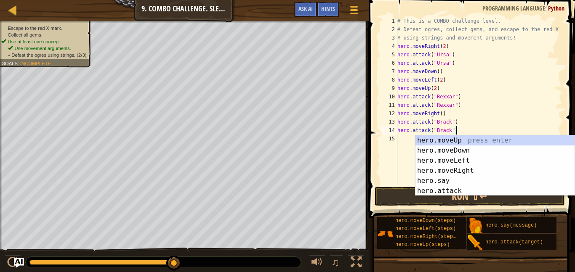
click at [400, 154] on div "# This is a COMBO challenge level. # Defeat [PERSON_NAME], collect gems, and es…" at bounding box center [479, 109] width 167 height 185
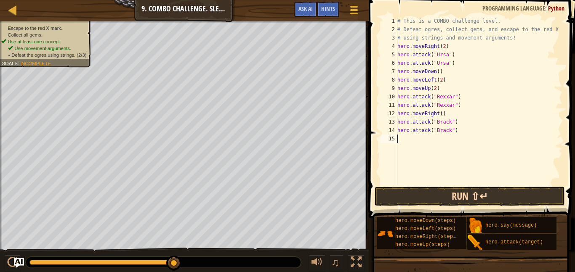
type textarea "m"
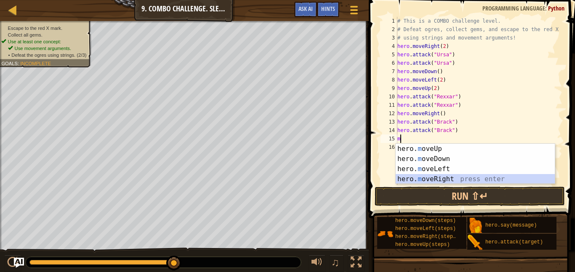
click at [488, 178] on div "hero. m oveUp press enter hero. m oveDown press enter hero. m oveLeft press ent…" at bounding box center [475, 174] width 159 height 61
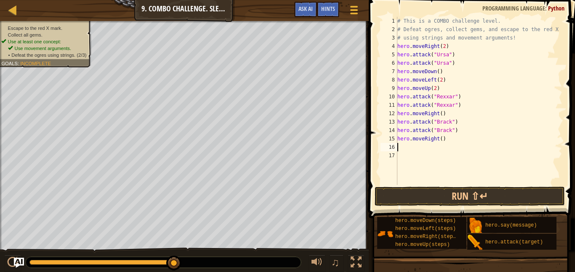
click at [442, 140] on div "# This is a COMBO challenge level. # Defeat [PERSON_NAME], collect gems, and es…" at bounding box center [479, 109] width 167 height 185
type textarea "hero.moveRight(2)"
click at [429, 196] on button "Run ⇧↵" at bounding box center [470, 196] width 190 height 19
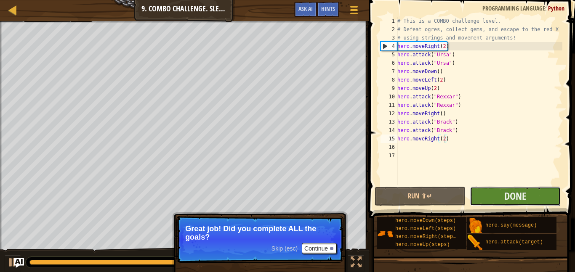
click at [500, 196] on button "Done" at bounding box center [515, 196] width 91 height 19
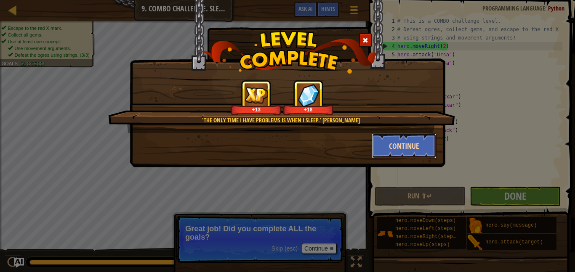
click at [406, 139] on button "Continue" at bounding box center [404, 145] width 65 height 25
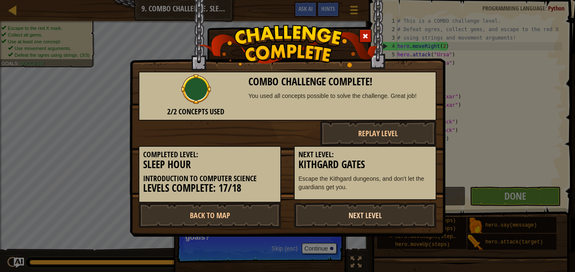
click at [423, 208] on link "Next Level" at bounding box center [365, 215] width 143 height 25
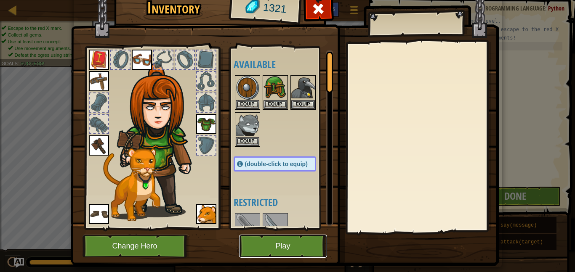
click at [287, 252] on button "Play" at bounding box center [283, 246] width 88 height 23
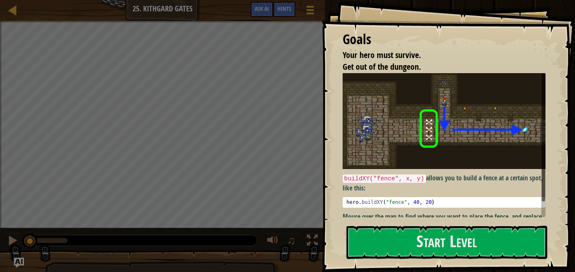
click at [380, 146] on img at bounding box center [444, 121] width 203 height 96
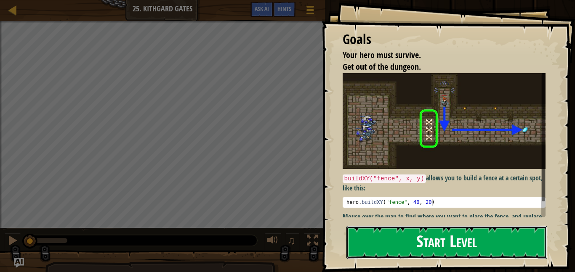
click at [391, 243] on button "Start Level" at bounding box center [446, 242] width 201 height 33
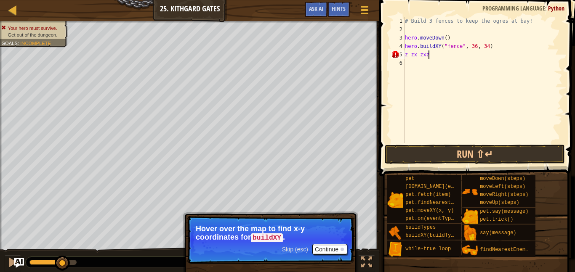
scroll to position [4, 1]
type textarea "z"
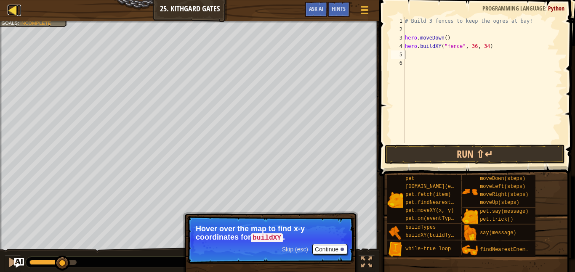
click at [10, 13] on div at bounding box center [13, 10] width 11 height 11
